Goal: Task Accomplishment & Management: Manage account settings

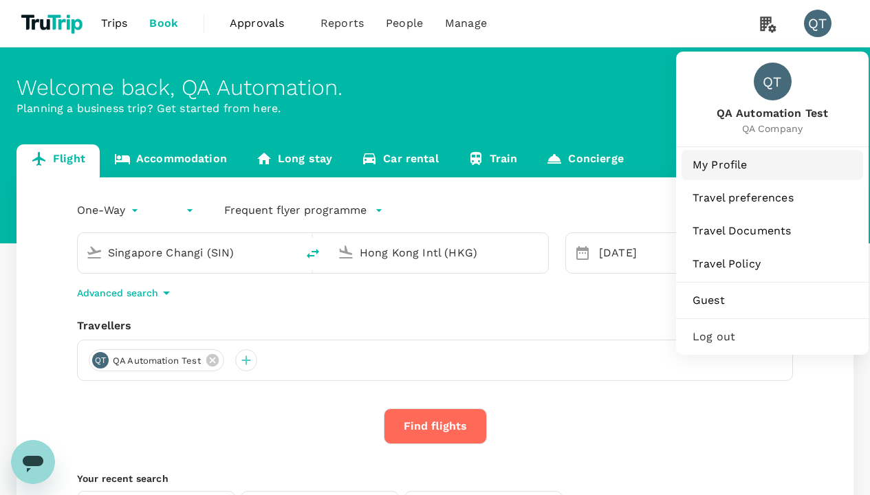
click at [758, 164] on span "My Profile" at bounding box center [772, 165] width 160 height 17
click at [772, 164] on span "My Profile" at bounding box center [772, 165] width 160 height 17
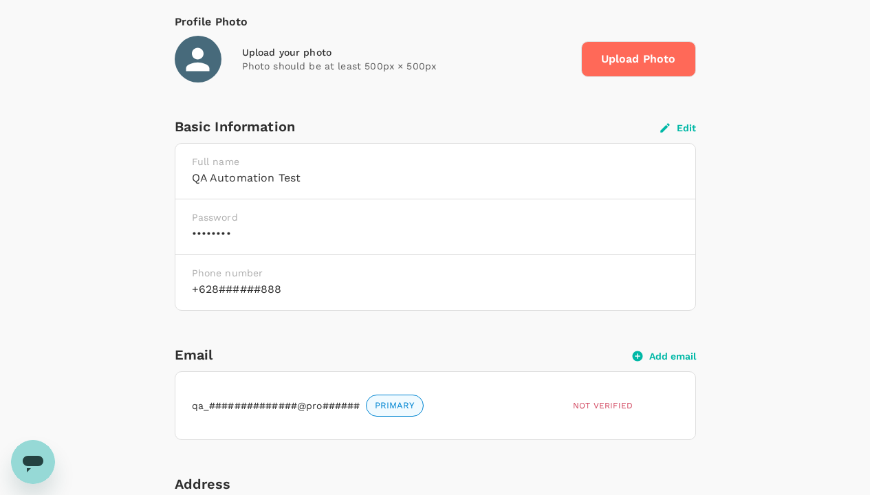
scroll to position [265, 0]
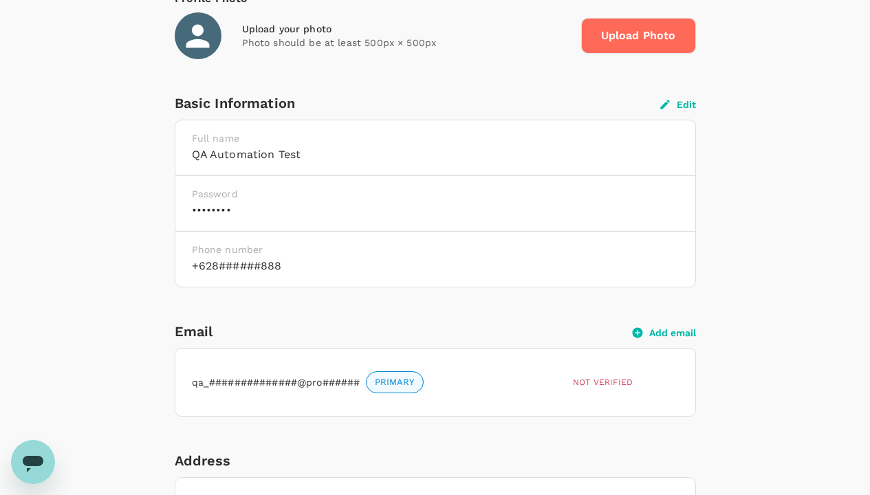
click at [675, 106] on button "Edit" at bounding box center [678, 104] width 36 height 12
click at [677, 104] on button "Edit" at bounding box center [678, 104] width 36 height 12
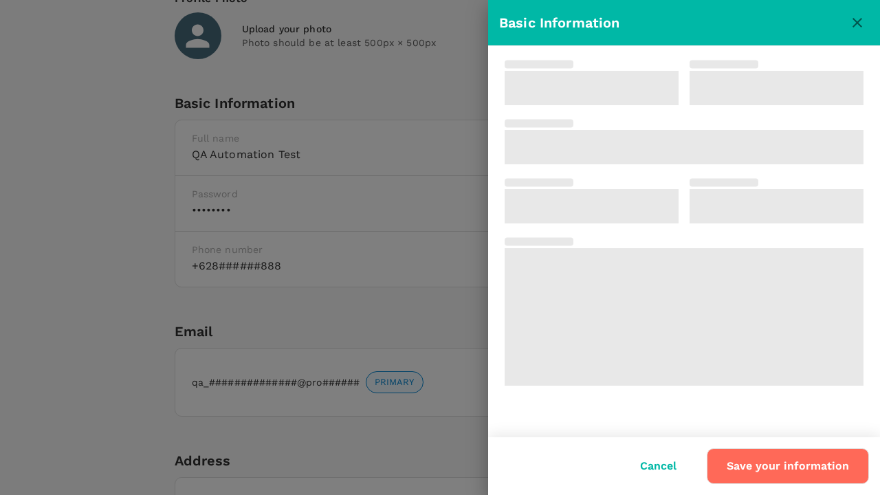
type input "QA Automation"
type input "Test"
type input "62"
type input "8888888888"
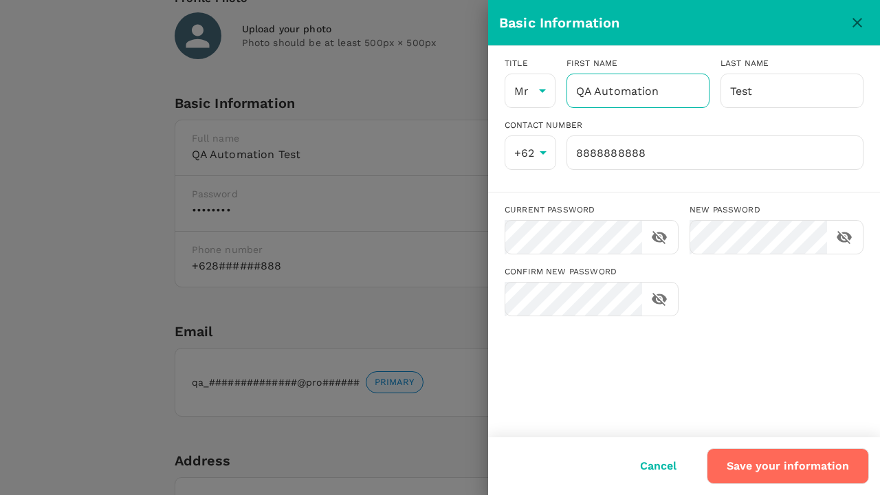
click at [677, 91] on input "QA Automation" at bounding box center [638, 91] width 143 height 34
click at [637, 91] on input "QA Automation" at bounding box center [638, 91] width 143 height 34
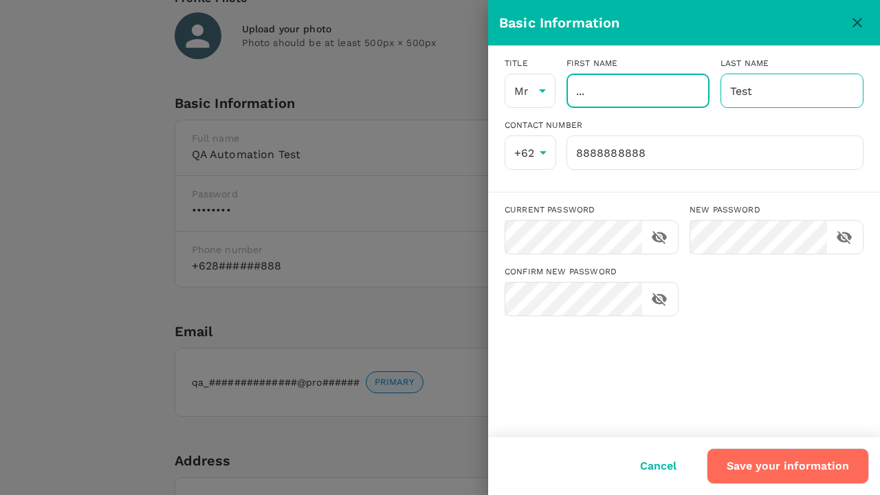
click at [741, 97] on input "Test" at bounding box center [792, 91] width 143 height 34
type input "..."
click at [791, 91] on input "Test" at bounding box center [792, 91] width 143 height 34
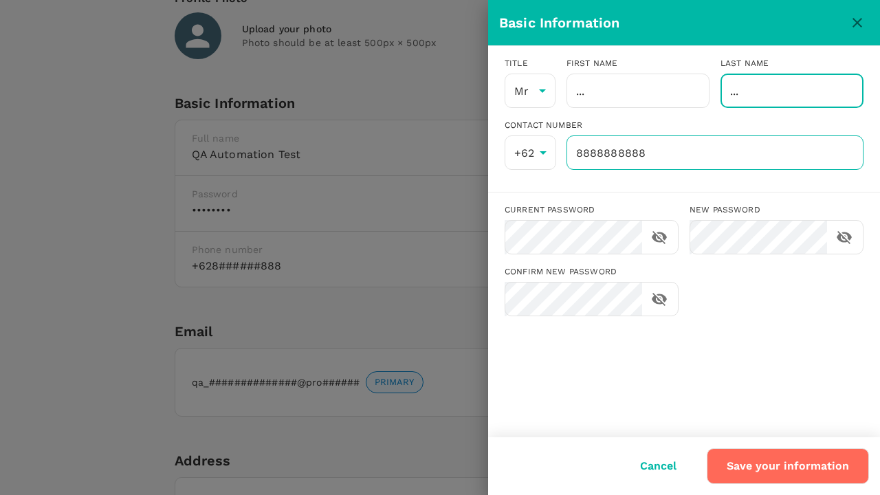
click at [603, 157] on input "8888888888" at bounding box center [715, 152] width 297 height 34
type input "..."
click at [714, 153] on input "8888888888" at bounding box center [715, 152] width 297 height 34
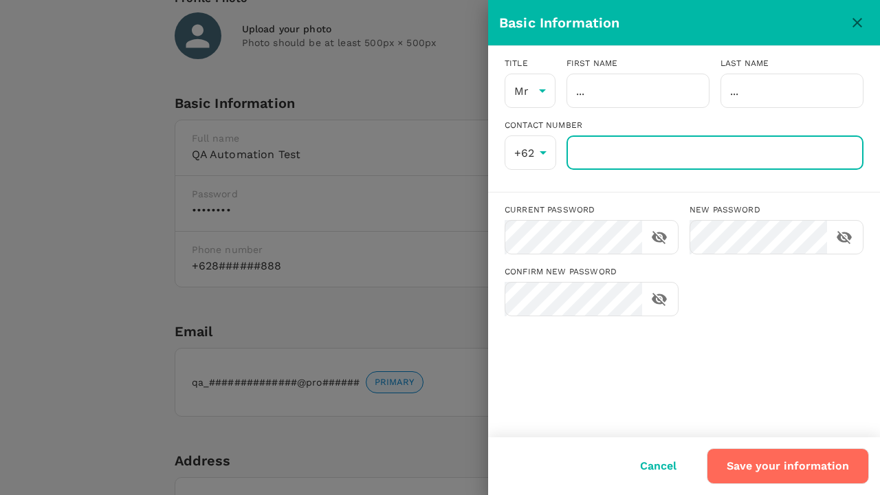
click at [787, 461] on button "Save your information" at bounding box center [788, 466] width 162 height 36
click at [789, 466] on button "Save your information" at bounding box center [788, 466] width 162 height 36
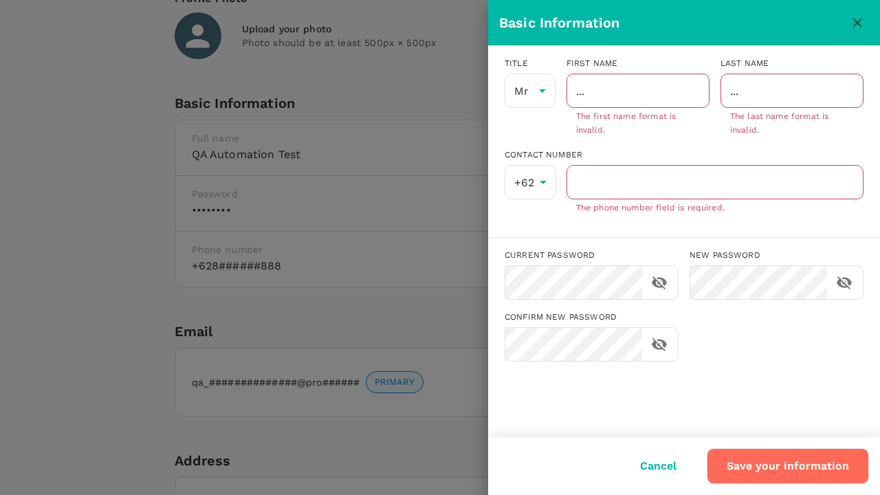
click at [629, 120] on p "The first name format is invalid." at bounding box center [638, 124] width 124 height 28
click at [637, 124] on p "The first name format is invalid." at bounding box center [638, 124] width 124 height 28
click at [817, 116] on p "The last name format is invalid." at bounding box center [792, 124] width 124 height 28
click at [791, 124] on p "The last name format is invalid." at bounding box center [792, 124] width 124 height 28
click at [664, 210] on p "The phone number field is required." at bounding box center [715, 208] width 278 height 14
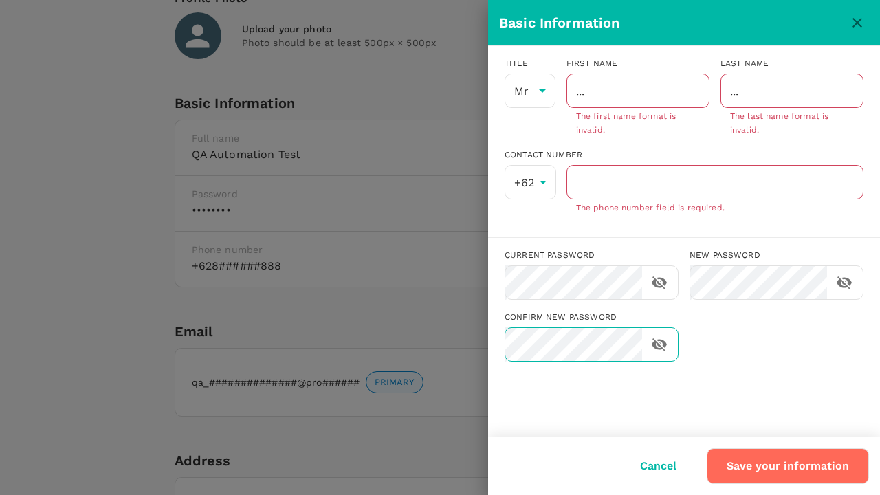
click at [714, 208] on p "The phone number field is required." at bounding box center [715, 208] width 278 height 14
click at [665, 463] on button "Cancel" at bounding box center [658, 466] width 75 height 34
click at [661, 466] on button "Cancel" at bounding box center [658, 466] width 75 height 34
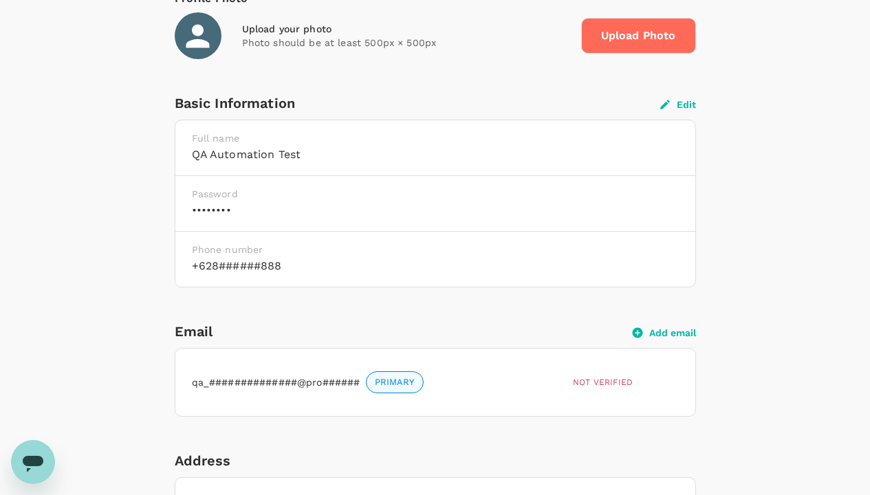
click at [678, 105] on button "Edit" at bounding box center [678, 104] width 36 height 12
click at [677, 104] on button "Edit" at bounding box center [678, 104] width 36 height 12
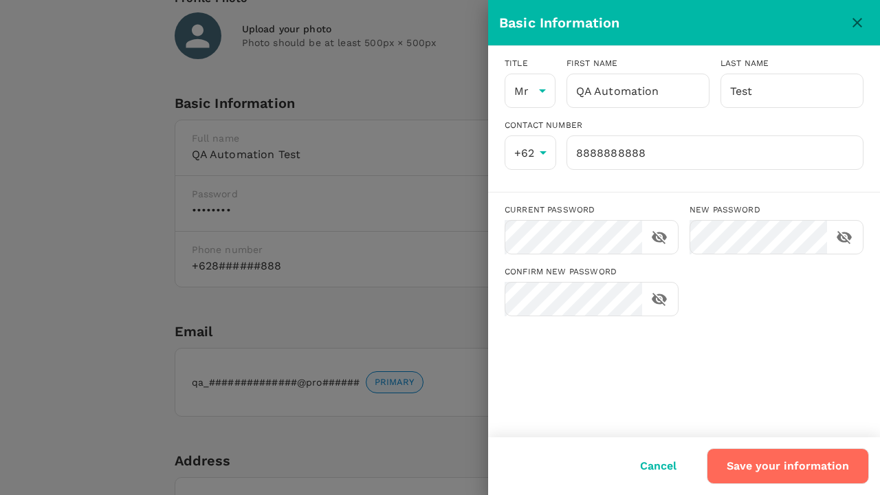
click at [853, 22] on icon "close" at bounding box center [857, 22] width 17 height 17
click at [857, 23] on icon "close" at bounding box center [858, 23] width 10 height 10
